Goal: Task Accomplishment & Management: Complete application form

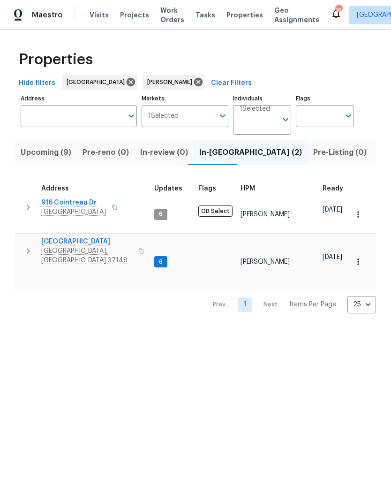
click at [19, 242] on button "button" at bounding box center [28, 251] width 19 height 28
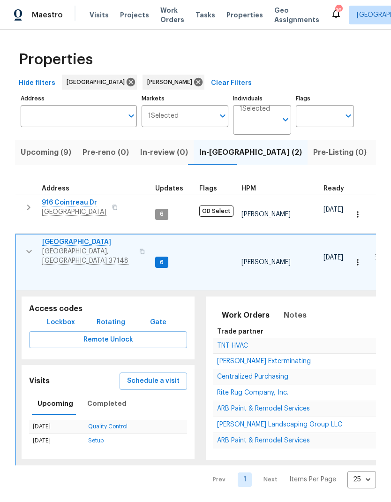
click at [228, 389] on span "Rite Rug Company, Inc." at bounding box center [252, 392] width 71 height 7
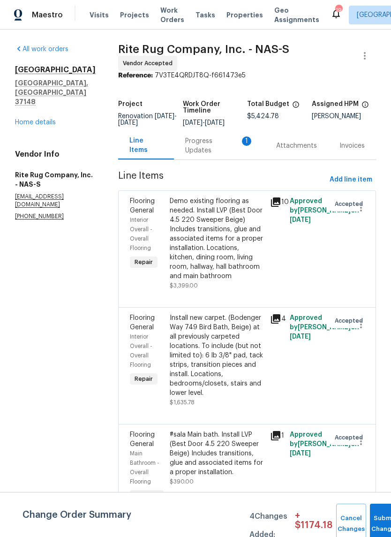
click at [203, 155] on div "Progress Updates 1" at bounding box center [219, 145] width 68 height 19
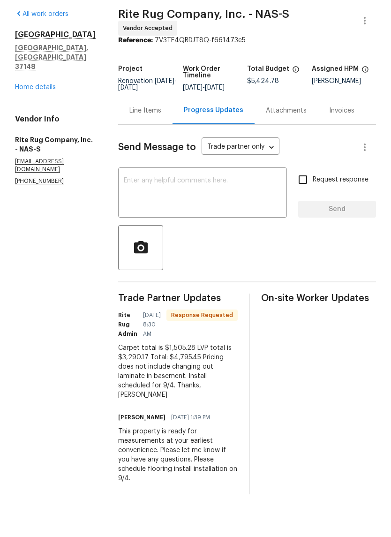
click at [150, 132] on div "Line Items" at bounding box center [145, 146] width 54 height 28
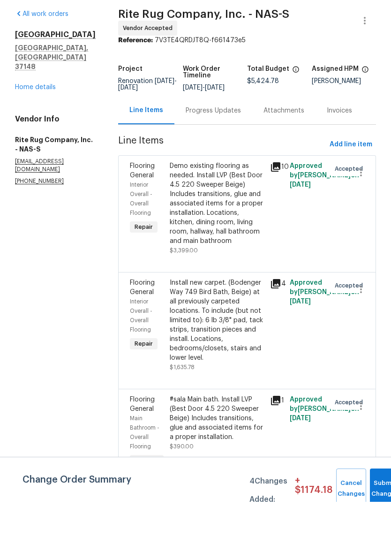
scroll to position [21, 0]
click at [212, 132] on div "Progress Updates" at bounding box center [213, 146] width 78 height 28
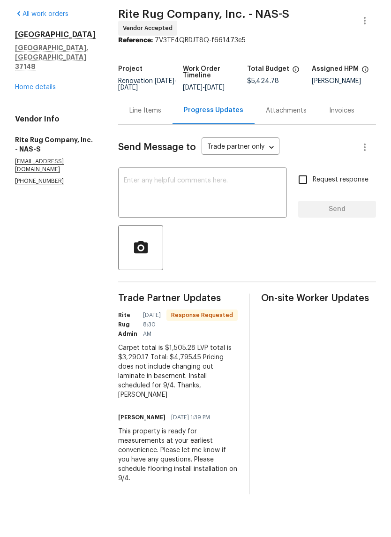
click at [151, 212] on textarea at bounding box center [203, 228] width 158 height 33
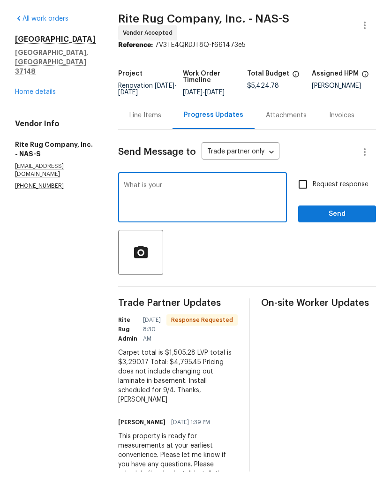
type textarea "What"
type textarea "The lower level should be all carpet. Will you be laying over the vinyl in this…"
click at [313, 205] on input "Request response" at bounding box center [303, 215] width 20 height 20
checkbox input "true"
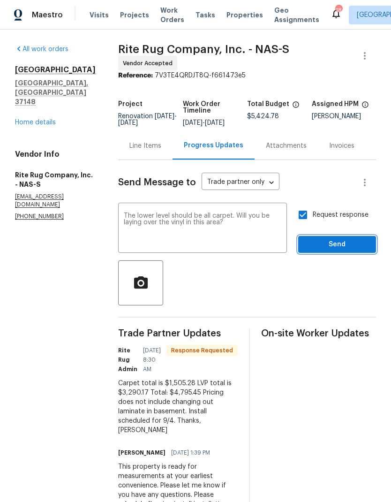
click at [328, 236] on button "Send" at bounding box center [337, 244] width 78 height 17
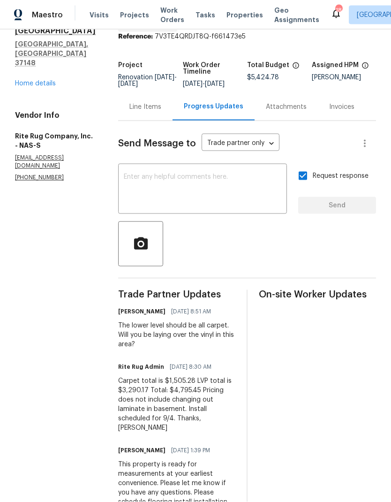
scroll to position [38, 0]
click at [146, 93] on div "Line Items" at bounding box center [145, 107] width 54 height 28
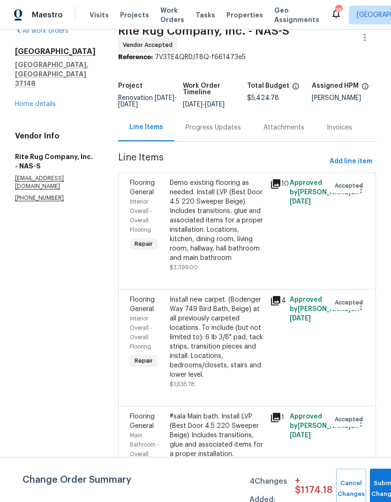
click at [215, 123] on div "Progress Updates" at bounding box center [213, 127] width 55 height 9
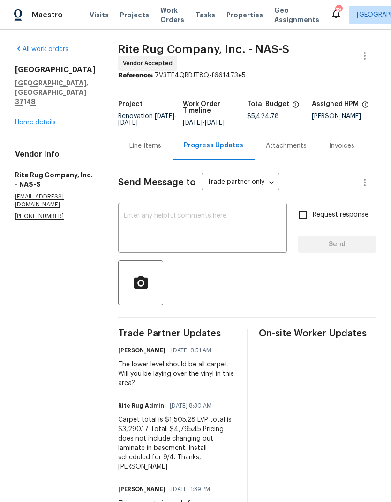
click at [154, 150] on div "Line Items" at bounding box center [145, 145] width 32 height 9
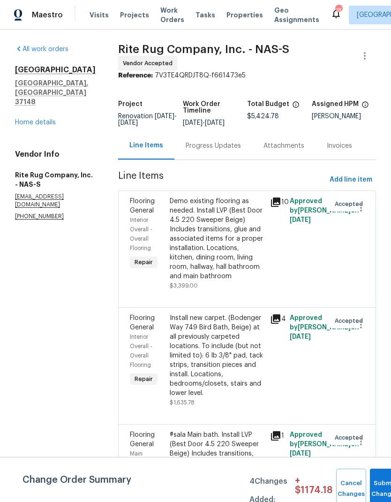
click at [205, 149] on div "Progress Updates" at bounding box center [213, 145] width 55 height 9
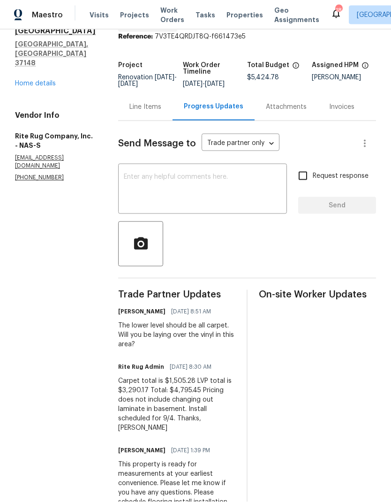
scroll to position [38, 0]
click at [150, 173] on textarea at bounding box center [203, 189] width 158 height 33
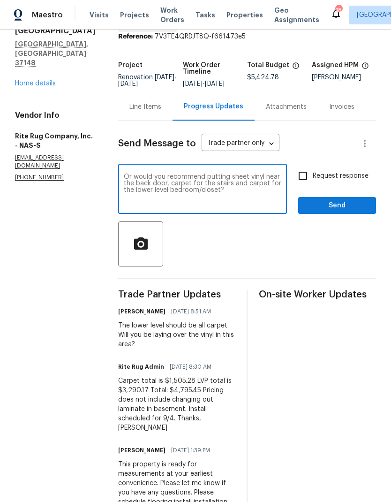
type textarea "Or would you recommend putting sheet vinyl near the back door, carpet for the s…"
click at [332, 222] on div at bounding box center [247, 243] width 258 height 45
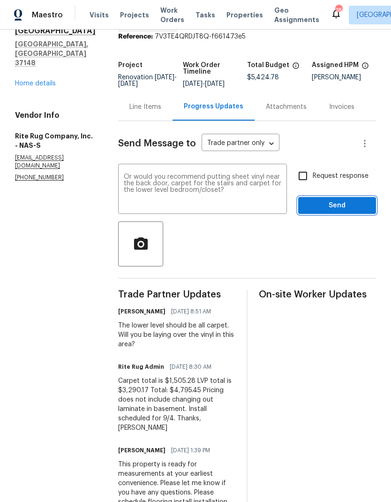
click at [334, 200] on span "Send" at bounding box center [337, 206] width 63 height 12
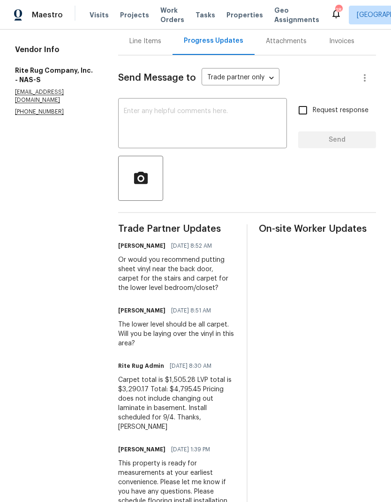
scroll to position [104, 0]
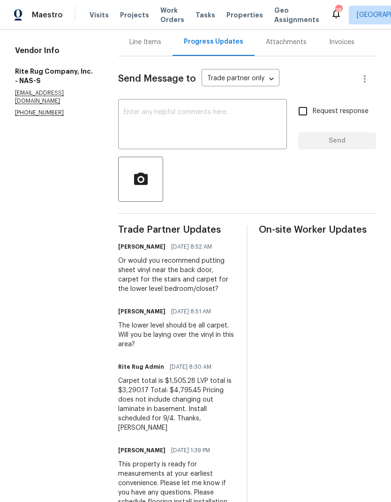
click at [102, 18] on span "Visits" at bounding box center [99, 14] width 19 height 9
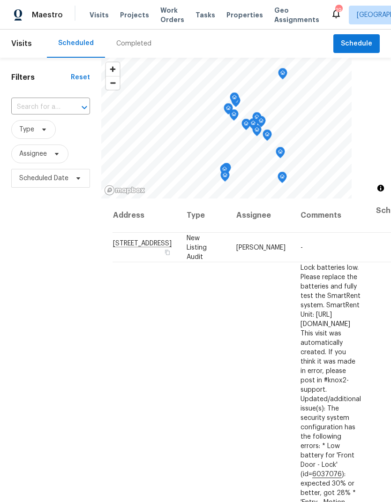
click at [51, 107] on input "text" at bounding box center [37, 107] width 53 height 15
type input "203 s"
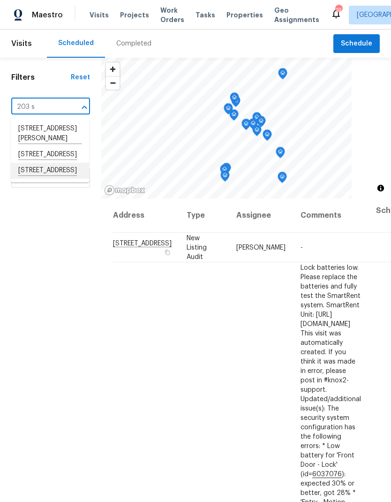
click at [34, 179] on li "[STREET_ADDRESS]" at bounding box center [50, 171] width 78 height 16
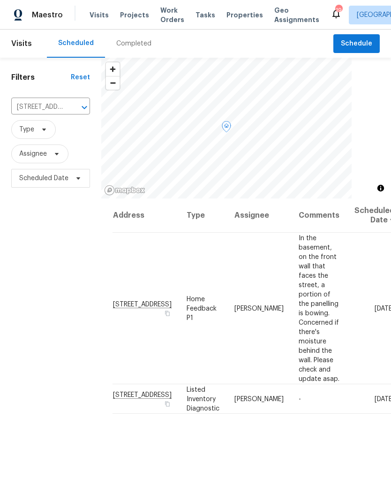
click at [0, 0] on icon at bounding box center [0, 0] width 0 height 0
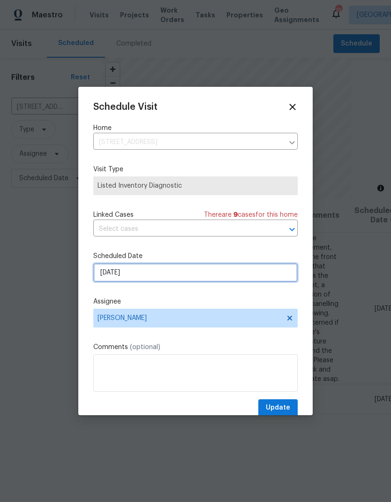
click at [149, 277] on input "8/21/2025" at bounding box center [195, 272] width 204 height 19
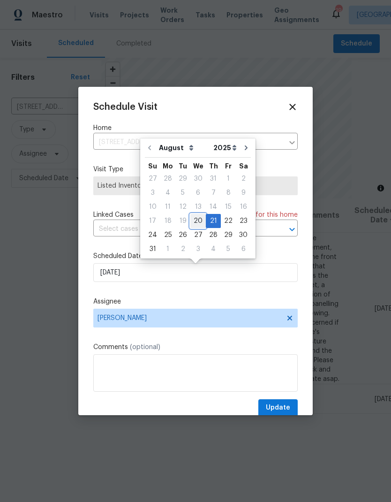
click at [200, 224] on div "20" at bounding box center [197, 220] width 15 height 13
type input "[DATE]"
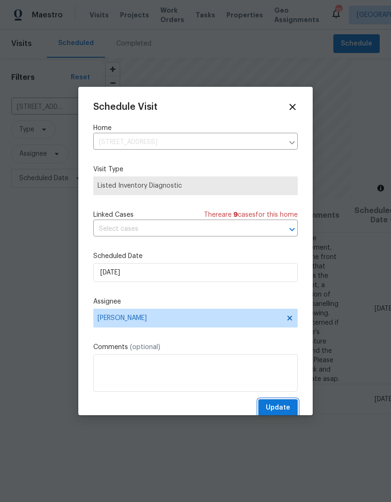
click at [273, 405] on span "Update" at bounding box center [278, 408] width 24 height 12
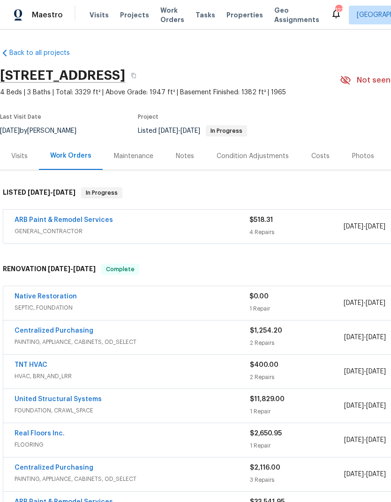
click at [305, 146] on div "Costs" at bounding box center [320, 156] width 41 height 28
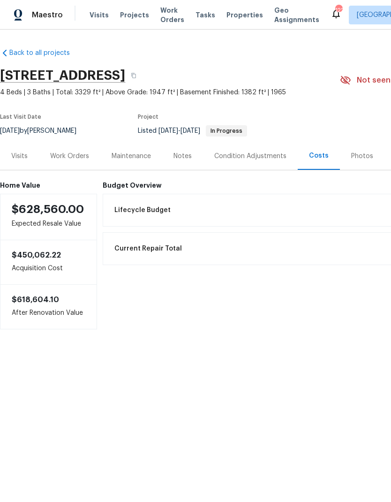
click at [74, 155] on div "Work Orders" at bounding box center [69, 155] width 39 height 9
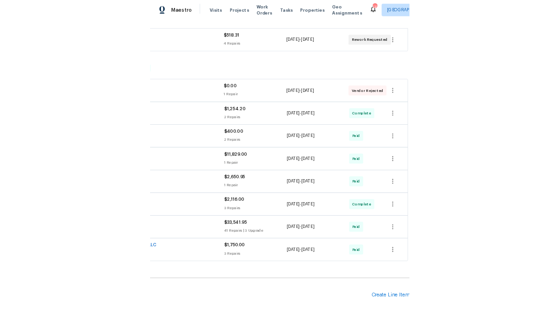
scroll to position [166, 139]
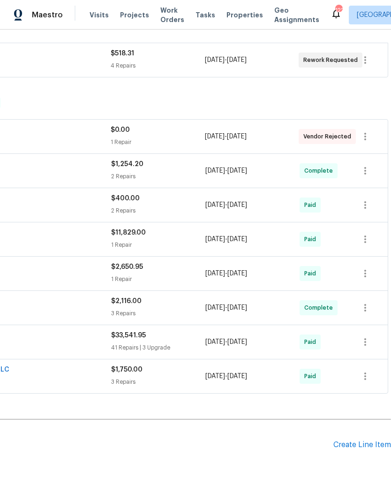
click at [354, 447] on div "Create Line Item" at bounding box center [362, 444] width 58 height 9
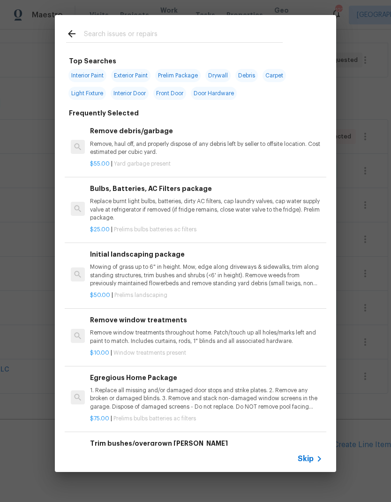
click at [115, 33] on input "text" at bounding box center [183, 35] width 199 height 14
type input "Counter"
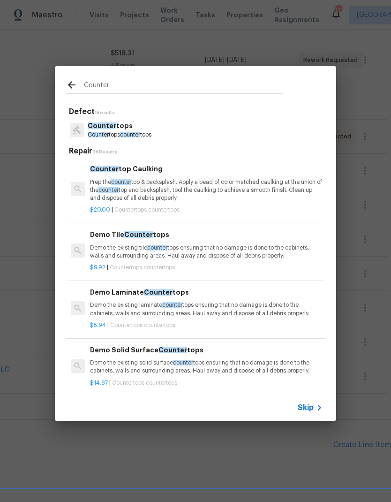
click at [110, 134] on p "Counter tops counter tops" at bounding box center [120, 135] width 64 height 8
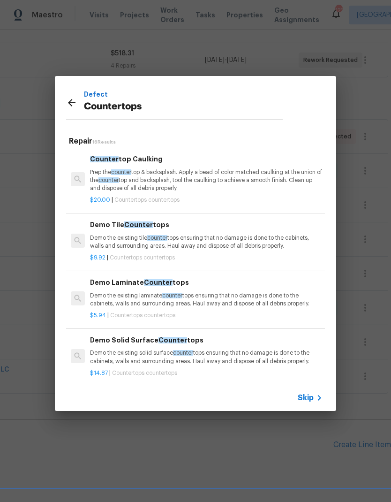
click at [110, 134] on div "Repair 16 Results Counter top Caulking Prep the counter top & backsplash. Apply…" at bounding box center [195, 257] width 259 height 248
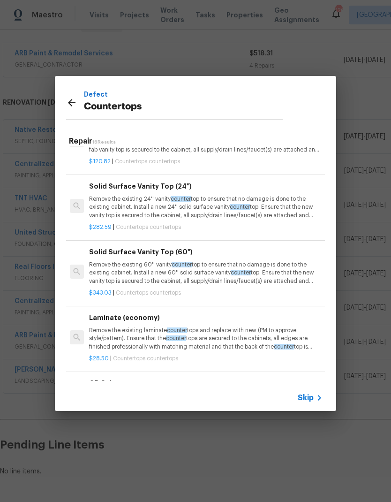
scroll to position [662, 0]
click at [116, 261] on p "Remove the existing 60'' vanity counter top to ensure that no damage is done to…" at bounding box center [206, 273] width 233 height 24
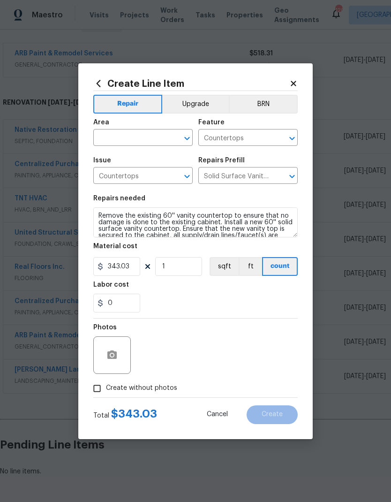
click at [125, 141] on input "text" at bounding box center [129, 138] width 73 height 15
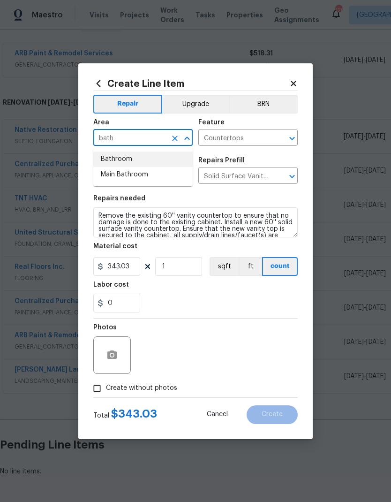
click at [111, 162] on li "Bathroom" at bounding box center [142, 158] width 99 height 15
type input "Bathroom"
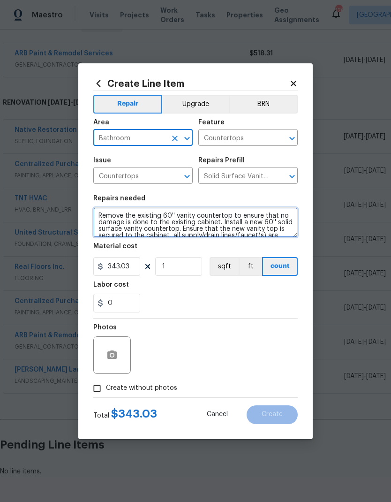
click at [105, 216] on textarea "Remove the existing 60'' vanity countertop to ensure that no damage is done to …" at bounding box center [195, 222] width 204 height 30
click at [108, 217] on textarea "Remove the existing 60'' vanity countertop to ensure that no damage is done to …" at bounding box center [195, 222] width 204 height 30
click at [107, 213] on textarea "Remove the existing 60'' vanity countertop to ensure that no damage is done to …" at bounding box center [195, 222] width 204 height 30
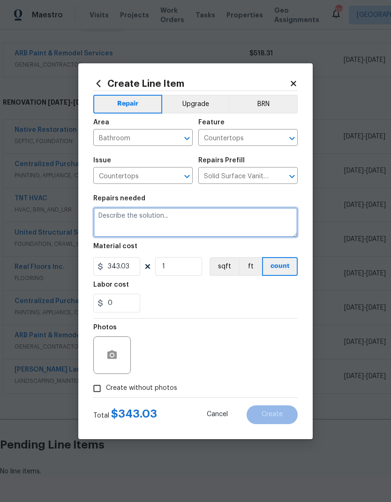
scroll to position [0, 0]
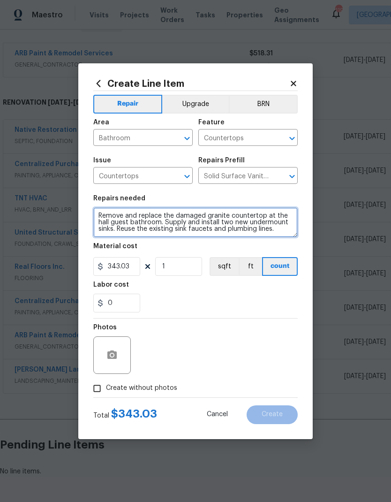
click at [268, 227] on textarea "Remove and replace the damaged granite countertop at the hall guest bathroom. S…" at bounding box center [195, 222] width 204 height 30
click at [205, 294] on div "0" at bounding box center [195, 302] width 204 height 19
click at [266, 224] on textarea "Remove and replace the damaged granite countertop at the hall guest bathroom. S…" at bounding box center [195, 222] width 204 height 30
click at [266, 223] on textarea "Remove and replace the damaged granite countertop at the hall guest bathroom. S…" at bounding box center [195, 222] width 204 height 30
click at [263, 221] on textarea "Remove and replace the damaged granite countertop at the hall guest bathroom. S…" at bounding box center [195, 222] width 204 height 30
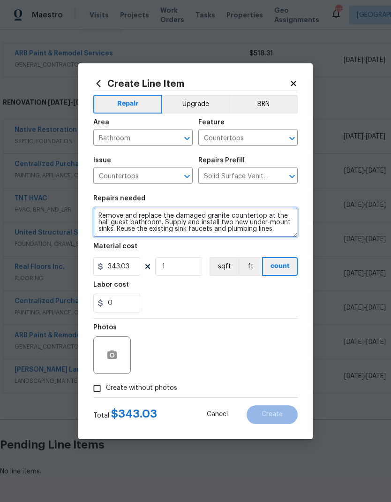
type textarea "Remove and replace the damaged granite countertop at the hall guest bathroom. S…"
click at [199, 299] on div "0" at bounding box center [195, 302] width 204 height 19
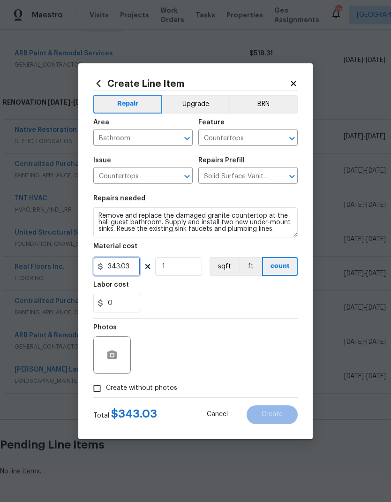
click at [135, 266] on input "343.03" at bounding box center [116, 266] width 47 height 19
type input "60"
click at [189, 269] on input "1" at bounding box center [178, 266] width 47 height 19
type input "24"
click at [182, 312] on div "0" at bounding box center [195, 302] width 204 height 19
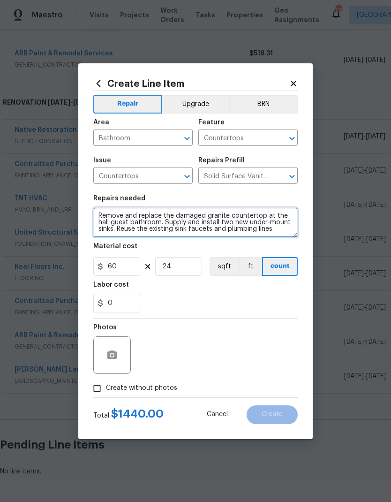
click at [256, 214] on textarea "Remove and replace the damaged granite countertop at the hall guest bathroom. S…" at bounding box center [195, 222] width 204 height 30
type textarea "Remove and replace the damaged granite countertop with 4" backsplace at the hal…"
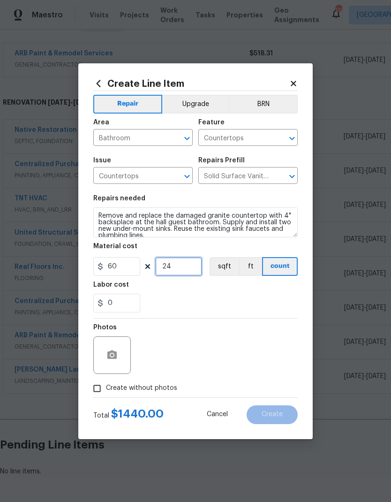
click at [187, 270] on input "24" at bounding box center [178, 266] width 47 height 19
type input "1"
click at [178, 303] on div "0" at bounding box center [195, 302] width 204 height 19
click at [126, 261] on input "60" at bounding box center [116, 266] width 47 height 19
click at [134, 262] on input "60" at bounding box center [116, 266] width 47 height 19
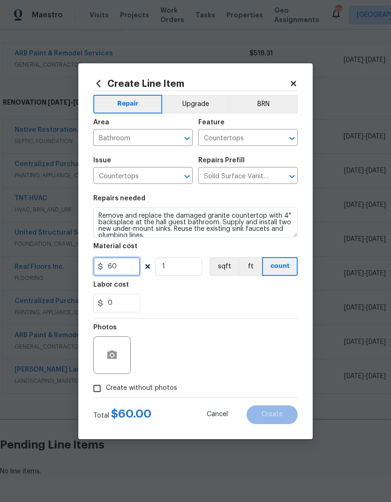
click at [128, 265] on input "60" at bounding box center [116, 266] width 47 height 19
type input "850"
click at [186, 298] on div "0" at bounding box center [195, 302] width 204 height 19
click at [103, 348] on button "button" at bounding box center [112, 355] width 23 height 23
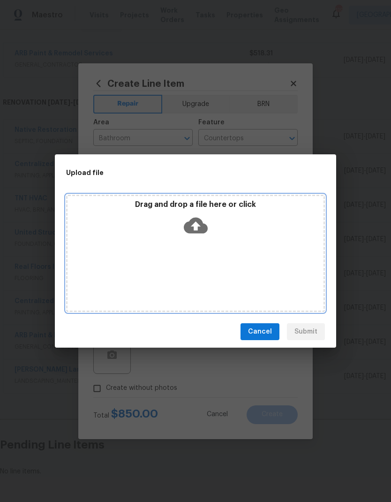
click at [195, 236] on icon at bounding box center [196, 225] width 24 height 24
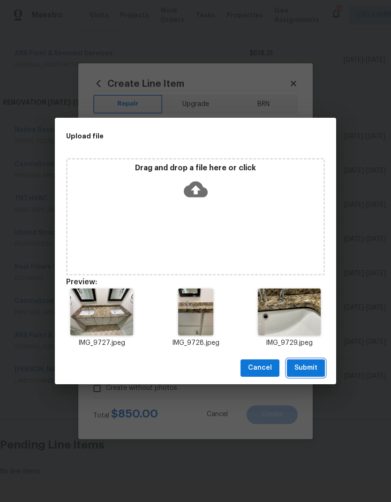
click at [313, 368] on span "Submit" at bounding box center [305, 368] width 23 height 12
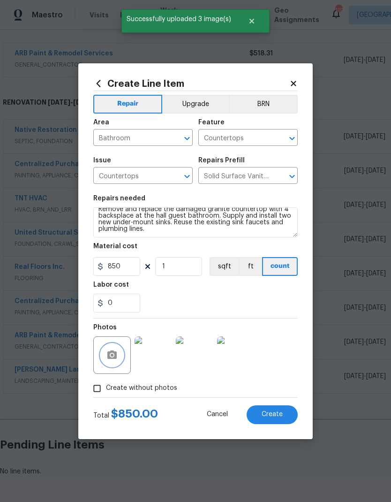
scroll to position [7, 0]
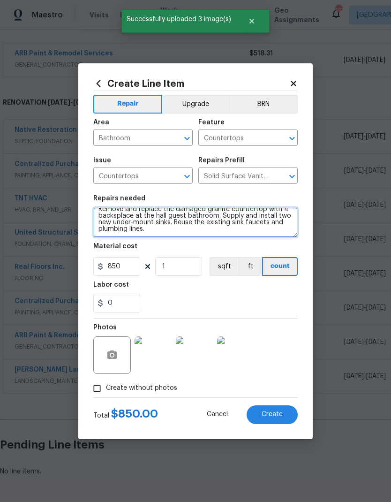
click at [167, 236] on textarea "Remove and replace the damaged granite countertop with 4" backsplace at the hal…" at bounding box center [195, 222] width 204 height 30
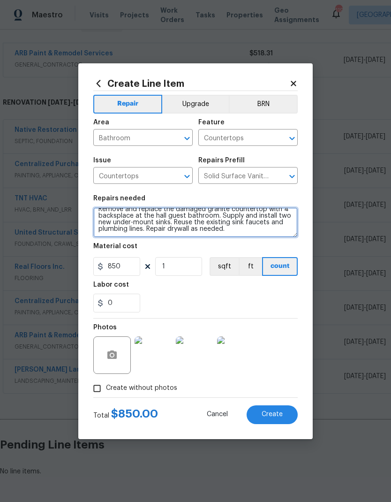
type textarea "Remove and replace the damaged granite countertop with 4" backsplace at the hal…"
click at [251, 297] on div "0" at bounding box center [195, 302] width 204 height 19
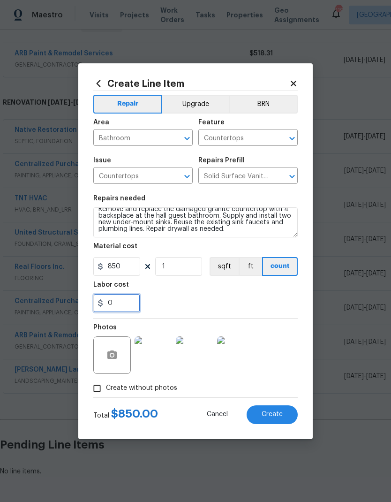
click at [122, 308] on input "0" at bounding box center [116, 302] width 47 height 19
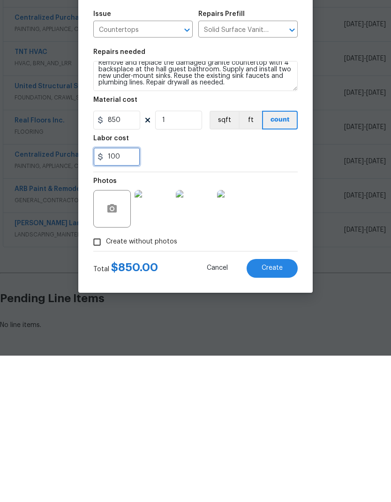
type input "100"
click at [281, 293] on div "100" at bounding box center [195, 302] width 204 height 19
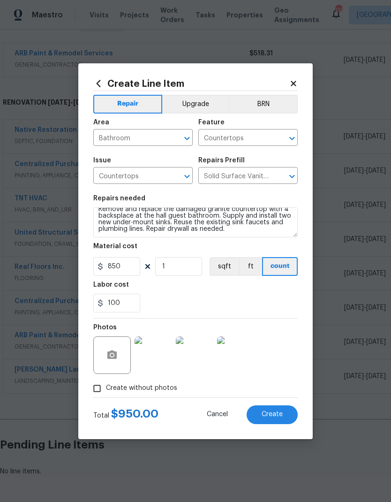
click at [275, 412] on span "Create" at bounding box center [272, 414] width 21 height 7
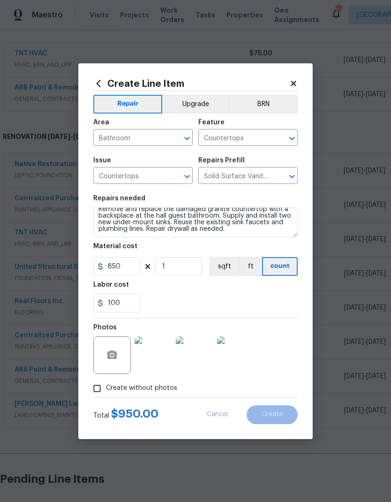
type input "0"
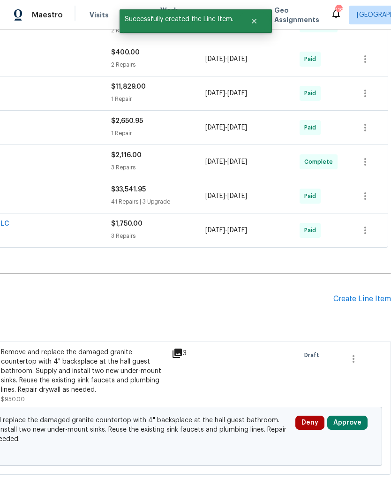
scroll to position [346, 139]
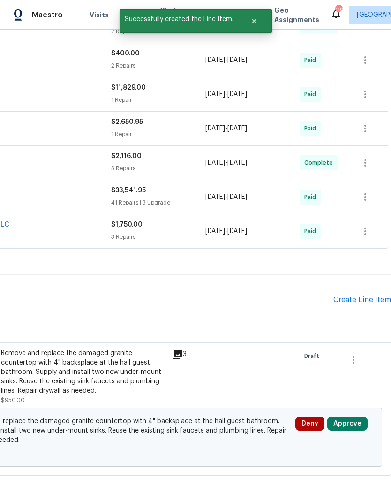
click at [360, 295] on div "Create Line Item" at bounding box center [362, 299] width 58 height 9
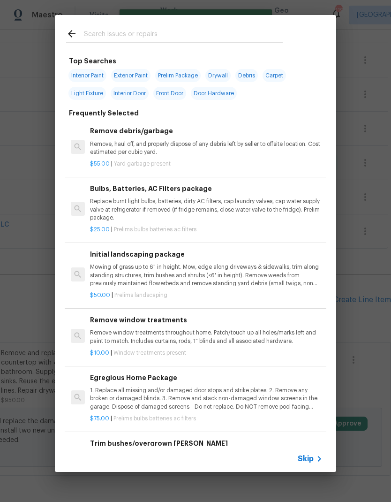
click at [125, 33] on input "text" at bounding box center [183, 35] width 199 height 14
type input "Wood panel"
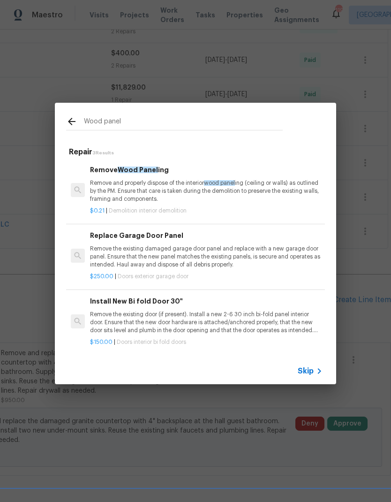
click at [116, 185] on p "Remove and properly dispose of the interior wood panel ing (ceiling or walls) a…" at bounding box center [206, 191] width 233 height 24
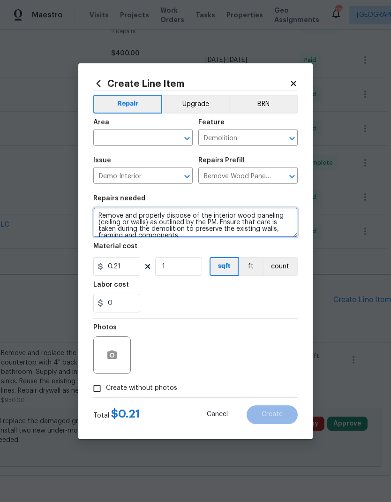
click at [183, 211] on textarea "Remove and properly dispose of the interior wood paneling (ceiling or walls) as…" at bounding box center [195, 222] width 204 height 30
click at [180, 215] on textarea "Remove and properly dispose of the interior wood paneling (ceiling or walls) as…" at bounding box center [195, 222] width 204 height 30
click at [183, 215] on textarea "Remove and replace of the interior wood paneling (ceiling or walls) as outlined…" at bounding box center [195, 222] width 204 height 30
click at [175, 211] on textarea "Remove and replace interior wood paneling (ceiling or walls) as outlined by the…" at bounding box center [195, 222] width 204 height 30
click at [175, 210] on textarea "Remove and replace interior wood paneling (ceiling or walls) as outlined by the…" at bounding box center [195, 222] width 204 height 30
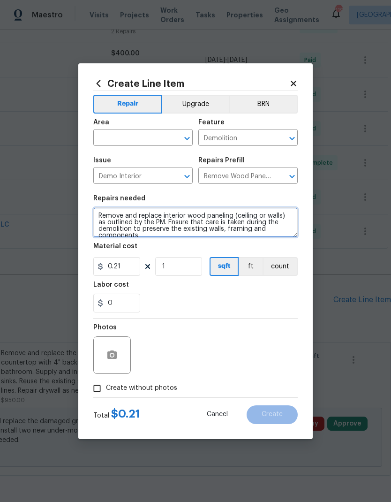
click at [170, 216] on textarea "Remove and replace interior wood paneling (ceiling or walls) as outlined by the…" at bounding box center [195, 222] width 204 height 30
click at [168, 214] on textarea "Remove and replace interior wood paneling (ceiling or walls) as outlined by the…" at bounding box center [195, 222] width 204 height 30
click at [163, 214] on textarea "Remove and replace interior wood paneling (ceiling or walls) as outlined by the…" at bounding box center [195, 222] width 204 height 30
click at [282, 219] on textarea "Remove and replace damaged/warped interior wood paneling (ceiling or walls) as …" at bounding box center [195, 222] width 204 height 30
click at [125, 219] on textarea "Remove and replace damaged/warped interior wood paneling and partical board (ce…" at bounding box center [195, 222] width 204 height 30
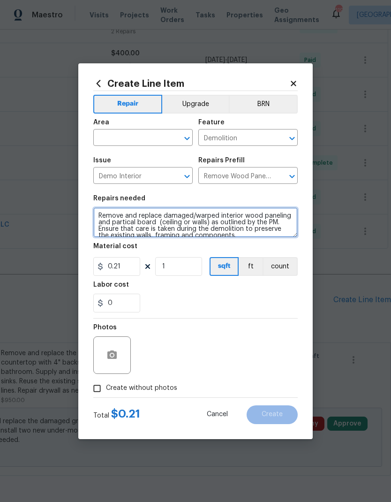
click at [123, 223] on textarea "Remove and replace damaged/warped interior wood paneling and partical board (ce…" at bounding box center [195, 222] width 204 height 30
click at [126, 225] on textarea "Remove and replace damaged/warped interior wood paneling and partical board (ce…" at bounding box center [195, 222] width 204 height 30
click at [176, 297] on div "0" at bounding box center [195, 302] width 204 height 19
click at [194, 222] on textarea "Remove and replace damaged/warped interior wood paneling and particle board (ce…" at bounding box center [195, 222] width 204 height 30
click at [191, 229] on textarea "Remove and replace damaged/warped interior wood paneling and particle board (ce…" at bounding box center [195, 222] width 204 height 30
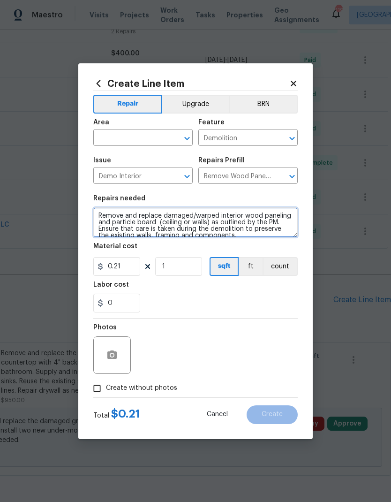
click at [193, 224] on textarea "Remove and replace damaged/warped interior wood paneling and particle board (ce…" at bounding box center [195, 222] width 204 height 30
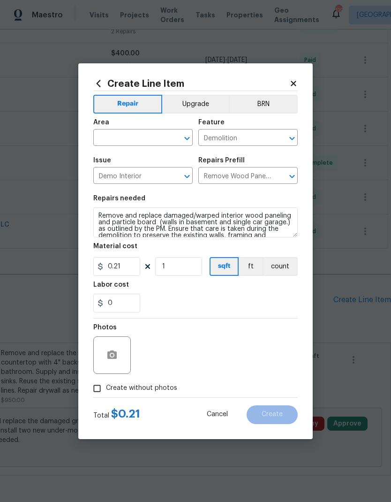
click at [167, 296] on div "0" at bounding box center [195, 302] width 204 height 19
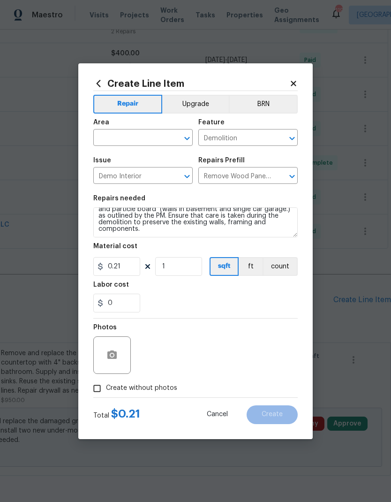
scroll to position [13, 0]
click at [170, 233] on textarea "Remove and replace damaged/warped interior wood paneling and particle board (wa…" at bounding box center [195, 222] width 204 height 30
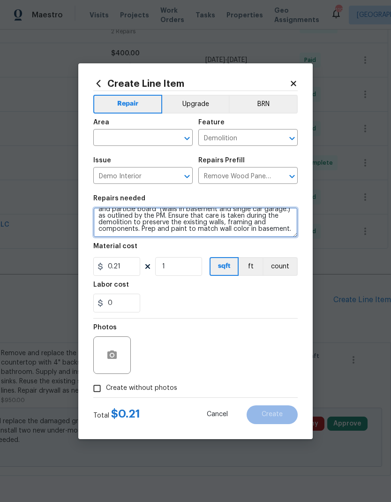
type textarea "Remove and replace damaged/warped interior wood paneling and particle board (wa…"
click at [165, 291] on div "Labor cost" at bounding box center [195, 287] width 204 height 12
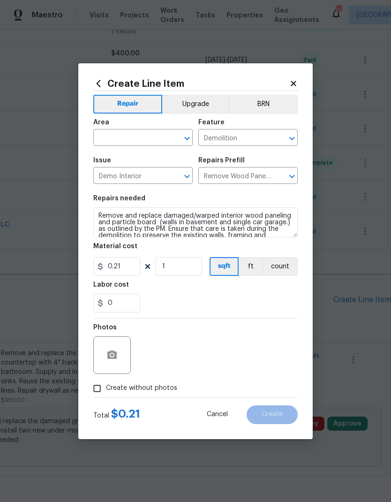
scroll to position [0, 0]
click at [129, 135] on input "text" at bounding box center [129, 138] width 73 height 15
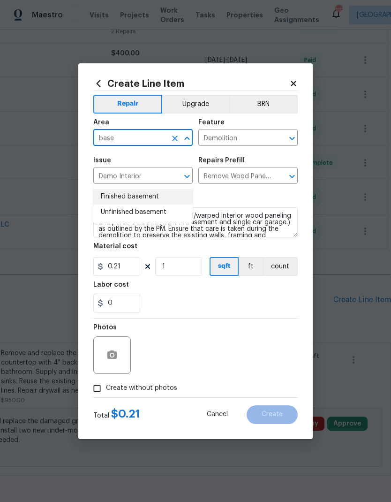
click at [109, 189] on li "Finished basement" at bounding box center [142, 196] width 99 height 15
type input "Finished basement"
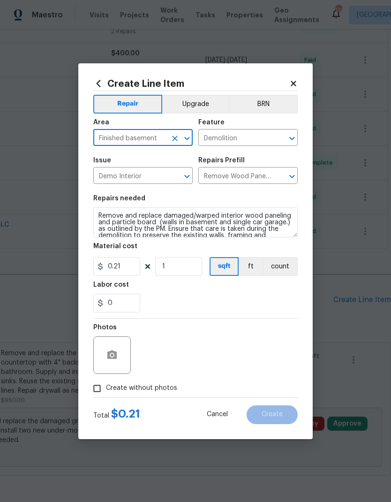
click at [173, 296] on div "0" at bounding box center [195, 302] width 204 height 19
click at [108, 353] on icon "button" at bounding box center [111, 354] width 9 height 8
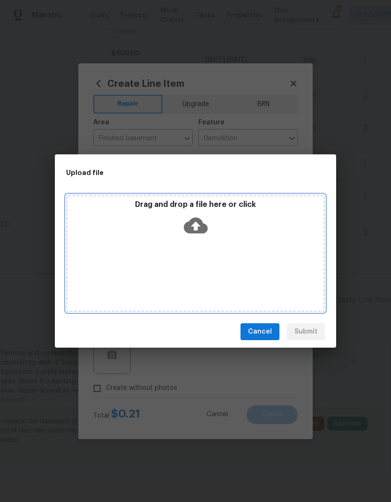
click at [202, 227] on icon at bounding box center [196, 226] width 24 height 16
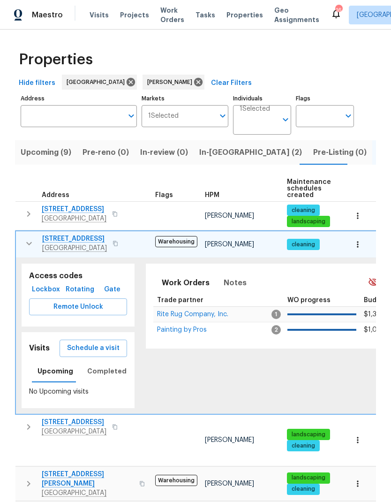
click at [28, 234] on button "button" at bounding box center [29, 243] width 19 height 19
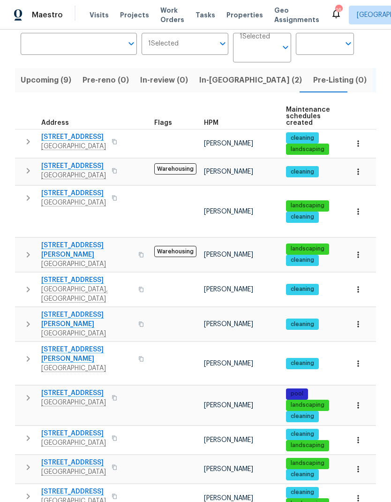
scroll to position [72, 0]
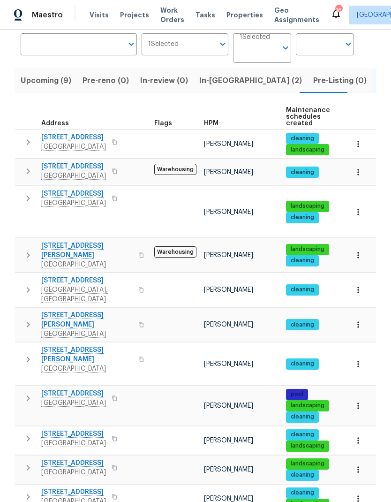
click at [364, 210] on button "button" at bounding box center [358, 212] width 21 height 21
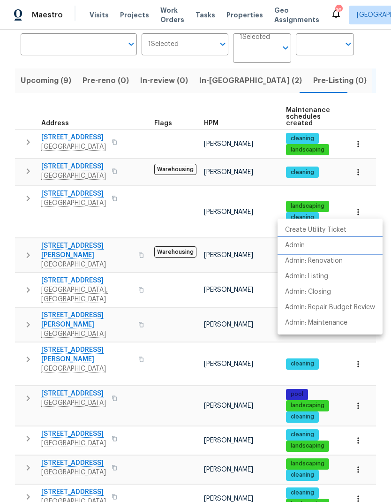
click at [310, 248] on li "Admin" at bounding box center [330, 245] width 105 height 15
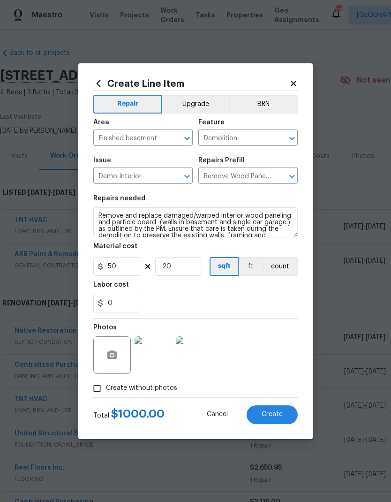
scroll to position [346, 139]
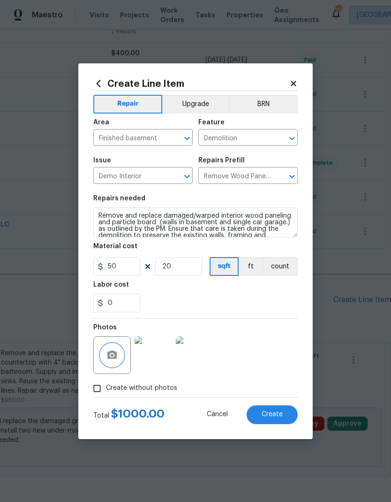
click at [113, 359] on icon "button" at bounding box center [111, 354] width 9 height 8
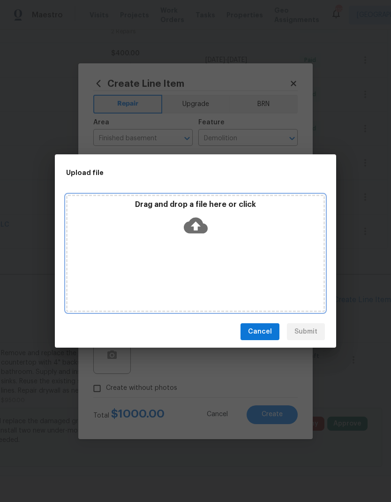
click at [200, 225] on icon at bounding box center [196, 226] width 24 height 16
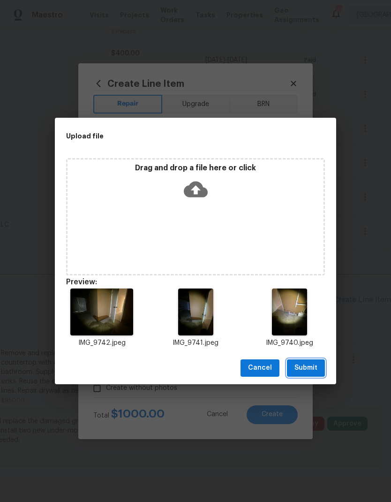
click at [318, 362] on button "Submit" at bounding box center [306, 367] width 38 height 17
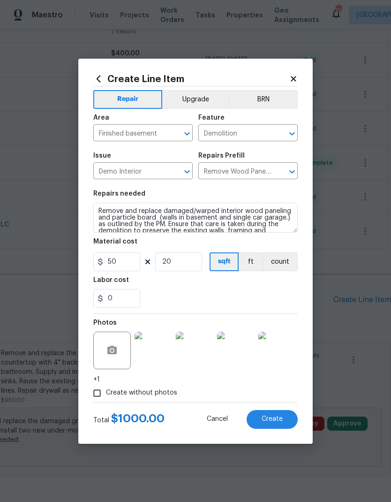
click at [268, 422] on span "Create" at bounding box center [272, 418] width 21 height 7
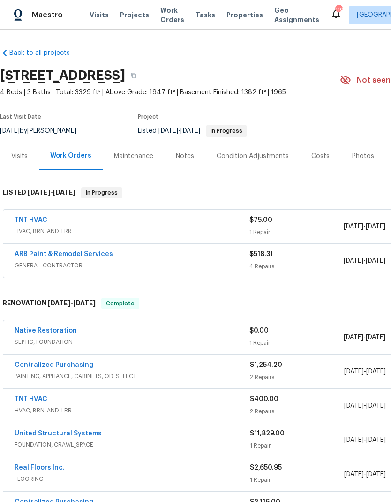
scroll to position [0, 0]
click at [142, 67] on button "button" at bounding box center [133, 75] width 17 height 17
